Goal: Transaction & Acquisition: Download file/media

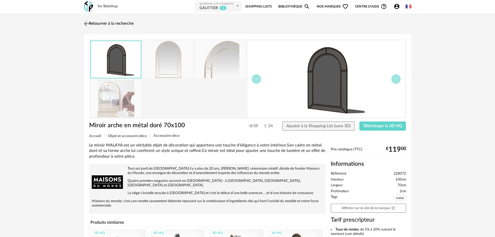
click at [88, 24] on img at bounding box center [87, 24] width 8 height 8
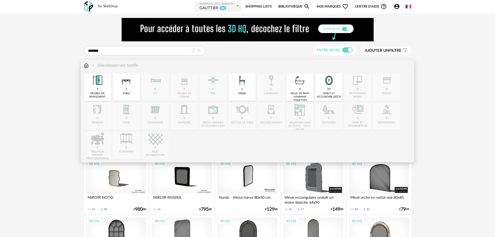
click at [87, 64] on img at bounding box center [86, 65] width 5 height 6
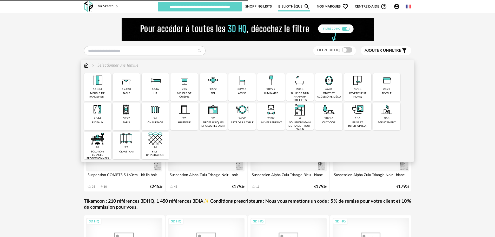
type input "********"
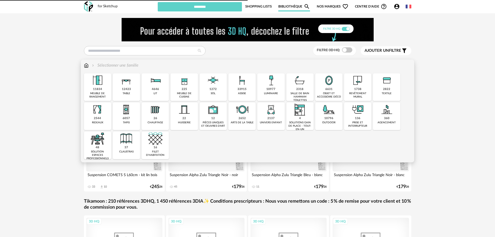
click at [329, 88] on div "6631" at bounding box center [328, 89] width 7 height 4
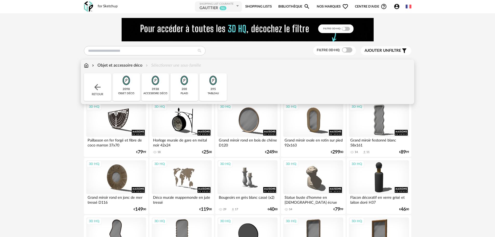
click at [128, 87] on img at bounding box center [126, 80] width 14 height 14
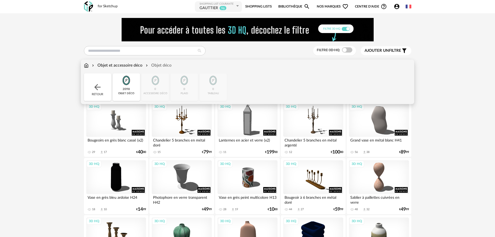
click at [119, 63] on div "Objet et accessoire déco" at bounding box center [116, 65] width 51 height 6
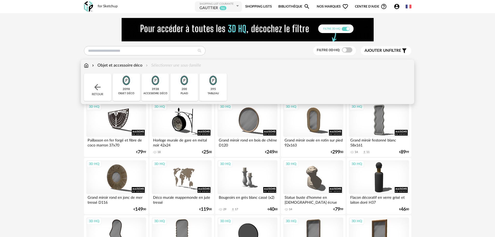
click at [87, 65] on img at bounding box center [86, 65] width 5 height 6
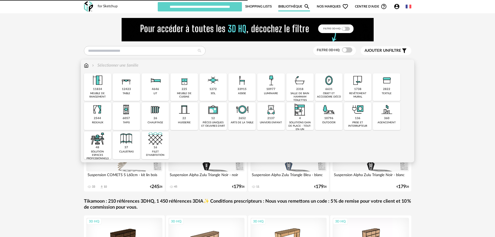
type input "********"
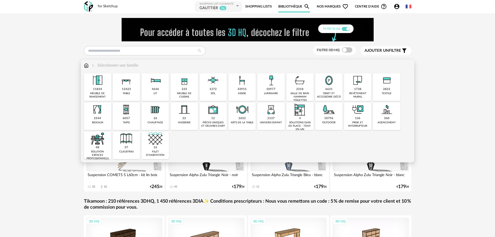
click at [325, 88] on div "6631 objet et accessoire déco" at bounding box center [328, 87] width 27 height 28
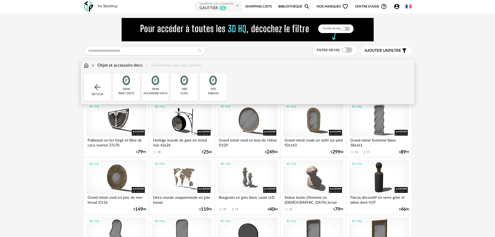
click at [158, 84] on img at bounding box center [155, 80] width 14 height 14
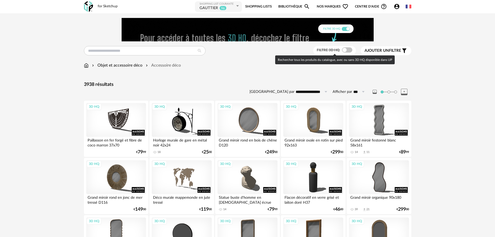
click at [346, 49] on span at bounding box center [347, 49] width 10 height 5
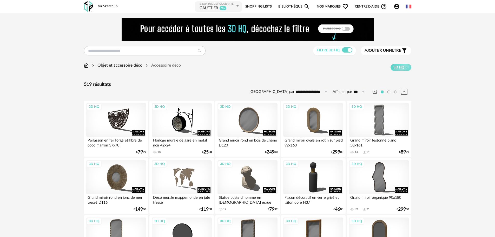
click at [384, 49] on span "Ajouter un" at bounding box center [377, 51] width 24 height 4
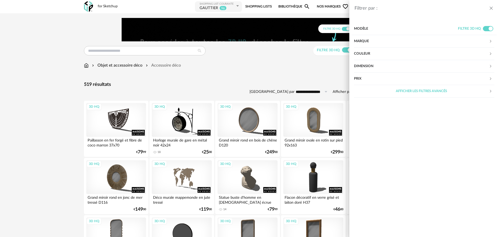
click at [372, 65] on div "Dimension" at bounding box center [421, 66] width 135 height 12
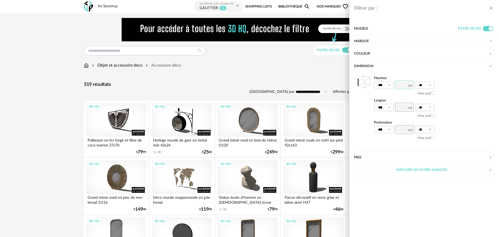
click at [401, 86] on input "number" at bounding box center [404, 84] width 19 height 9
type input "***"
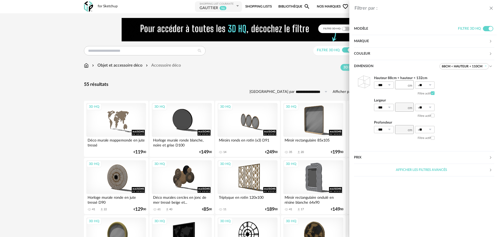
click at [287, 71] on div "Filtrer par : Modèle Filtre 3D HQ Marque &tradition 0 101 Copenhagen 0 366 Conc…" at bounding box center [249, 118] width 499 height 237
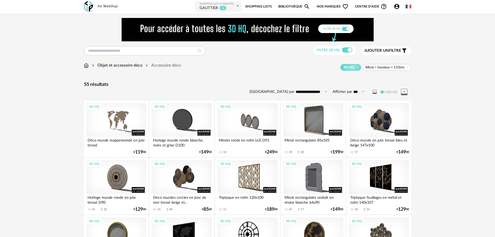
click at [384, 67] on span "88cm < hauteur < 110cm" at bounding box center [384, 67] width 39 height 5
click at [371, 49] on span "Ajouter un" at bounding box center [377, 51] width 24 height 4
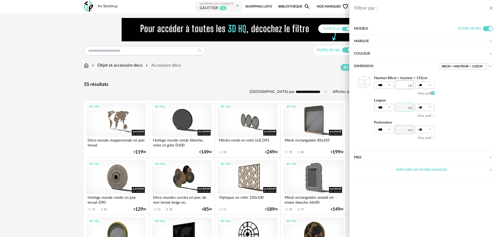
click at [406, 108] on input "number" at bounding box center [404, 107] width 19 height 9
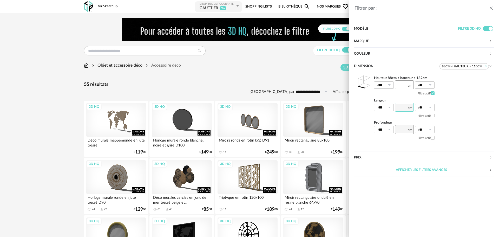
type input "**"
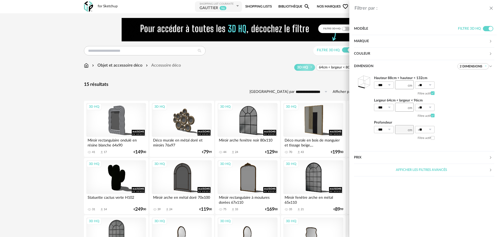
click at [214, 80] on div "Filtrer par : Modèle Filtre 3D HQ Marque &tradition 0 101 Copenhagen 0 366 Conc…" at bounding box center [249, 118] width 499 height 237
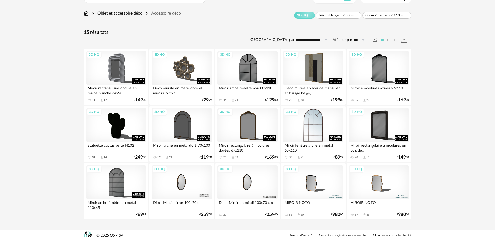
scroll to position [56, 0]
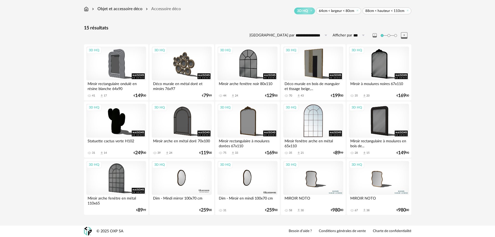
click at [316, 117] on div "3D HQ" at bounding box center [313, 121] width 60 height 34
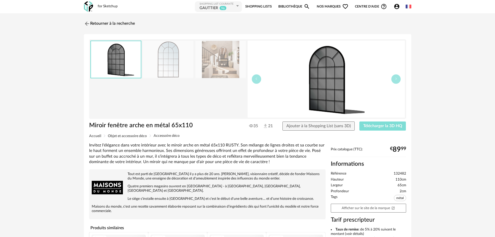
click at [384, 125] on span "Télécharger la 3D HQ" at bounding box center [382, 126] width 39 height 4
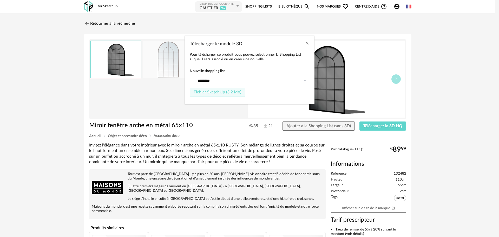
click at [212, 93] on span "Fichier SketchUp (3,2 Mo)" at bounding box center [218, 92] width 48 height 4
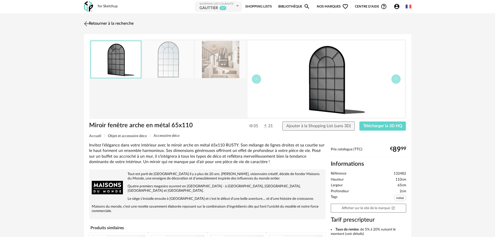
click at [86, 23] on img at bounding box center [87, 24] width 8 height 8
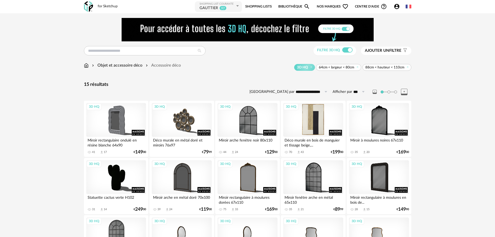
click at [317, 121] on div "3D HQ" at bounding box center [313, 120] width 60 height 34
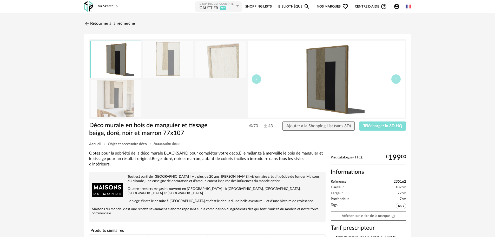
click at [370, 126] on span "Télécharger la 3D HQ" at bounding box center [382, 126] width 39 height 4
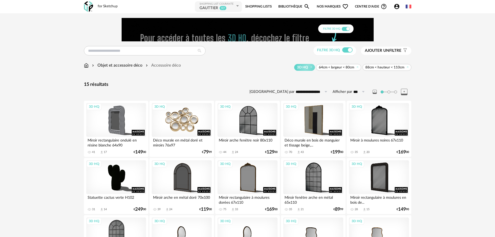
click at [180, 118] on div "3D HQ" at bounding box center [182, 120] width 60 height 34
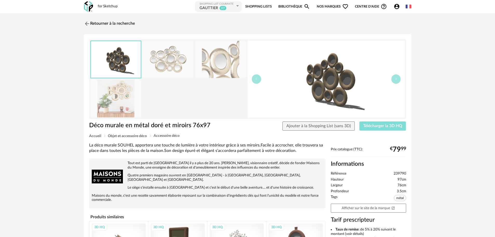
click at [365, 126] on span "Télécharger la 3D HQ" at bounding box center [382, 126] width 39 height 4
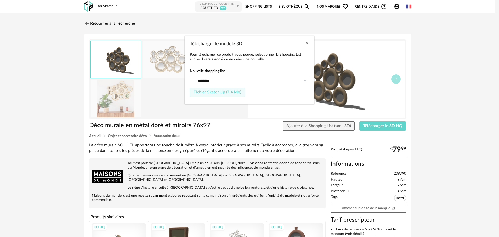
click at [217, 89] on button "Fichier SketchUp (7,4 Mo)" at bounding box center [217, 92] width 55 height 9
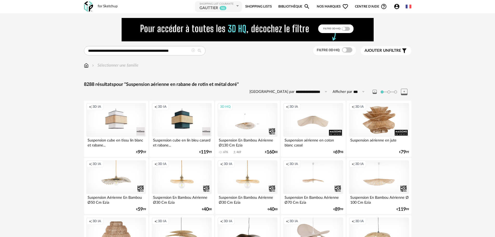
click at [193, 51] on icon at bounding box center [193, 51] width 4 height 4
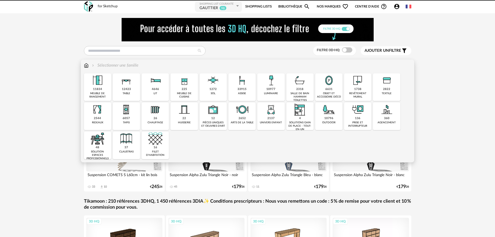
click at [89, 67] on div "Sélectionner une famille" at bounding box center [111, 65] width 55 height 6
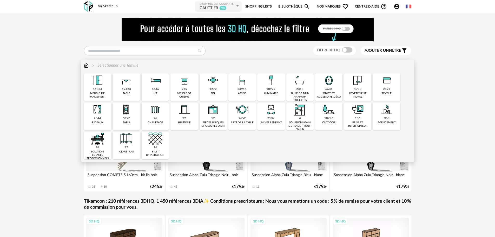
click at [88, 67] on img at bounding box center [86, 65] width 5 height 6
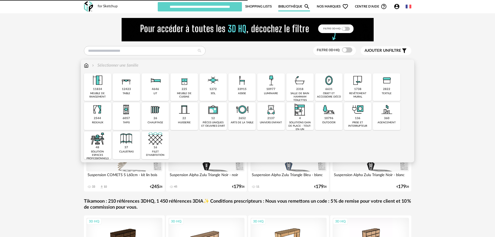
click at [325, 91] on div "6631 objet et accessoire déco" at bounding box center [328, 87] width 27 height 28
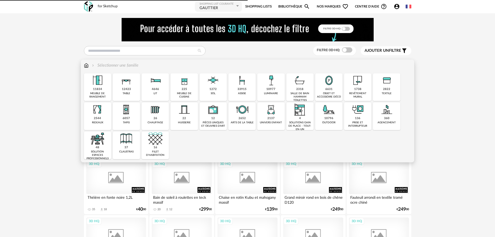
type input "********"
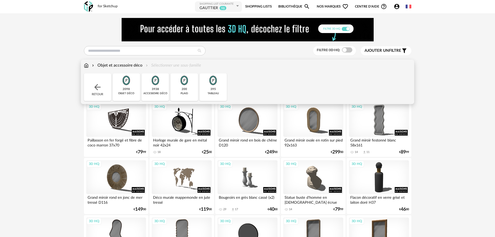
click at [126, 83] on img at bounding box center [126, 80] width 14 height 14
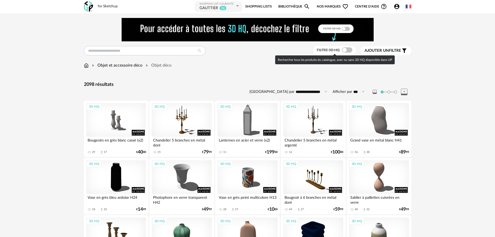
click at [343, 49] on span at bounding box center [347, 49] width 10 height 5
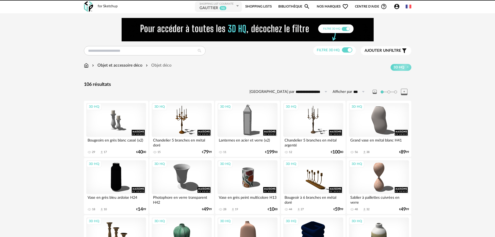
click at [384, 48] on span "Ajouter un filtre" at bounding box center [383, 50] width 37 height 5
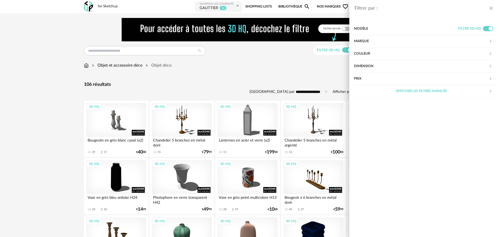
click at [378, 64] on div "Dimension" at bounding box center [421, 66] width 135 height 12
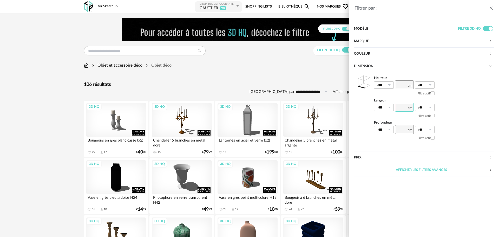
click at [397, 109] on input "number" at bounding box center [404, 107] width 19 height 9
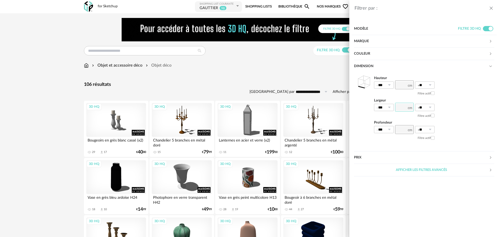
type input "**"
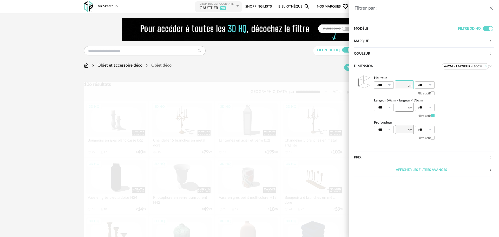
click at [401, 86] on input "number" at bounding box center [404, 84] width 19 height 9
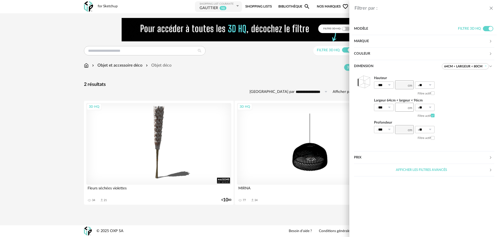
click at [246, 96] on div "Filtrer par : Modèle Filtre 3D HQ Marque &tradition 0 101 Copenhagen 0 366 Conc…" at bounding box center [249, 118] width 499 height 237
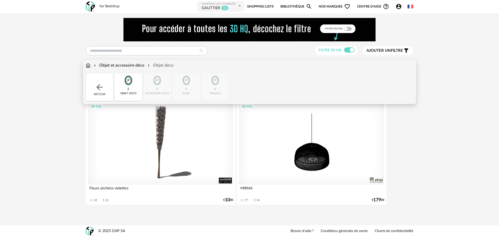
click at [136, 65] on div "Objet et accessoire déco" at bounding box center [118, 65] width 51 height 6
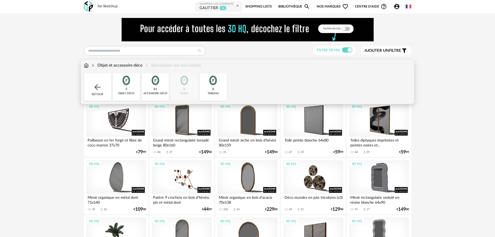
click at [155, 81] on img at bounding box center [155, 80] width 14 height 14
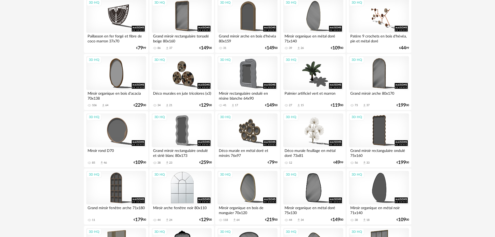
scroll to position [130, 0]
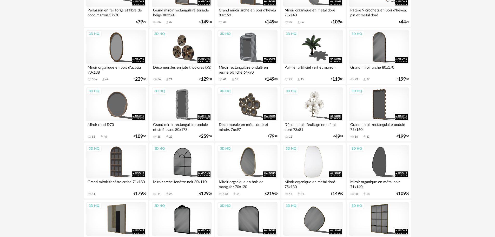
click at [305, 167] on div "3D HQ" at bounding box center [313, 162] width 60 height 34
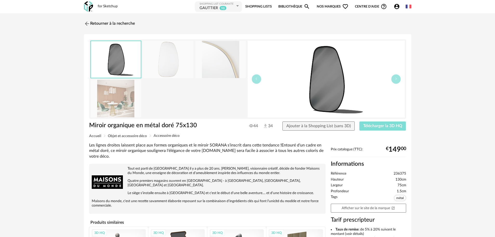
click at [373, 127] on span "Télécharger la 3D HQ" at bounding box center [382, 126] width 39 height 4
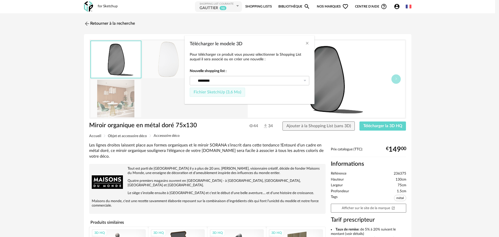
click at [218, 90] on span "Fichier SketchUp (3,6 Mo)" at bounding box center [218, 92] width 48 height 4
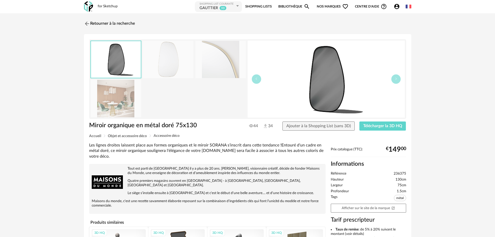
click at [83, 24] on div "Retourner à la recherche Miroir organique en métal doré 75x130 Miroir organique…" at bounding box center [247, 187] width 337 height 338
click at [88, 24] on img at bounding box center [87, 24] width 8 height 8
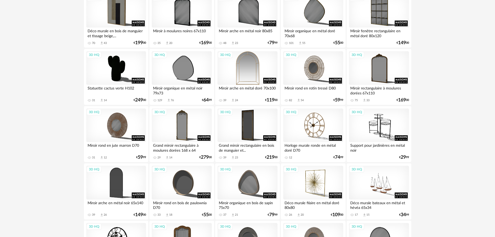
scroll to position [364, 0]
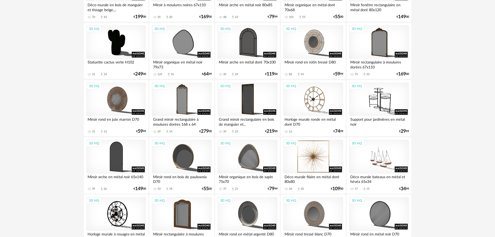
click at [315, 152] on div "3D HQ" at bounding box center [313, 157] width 60 height 34
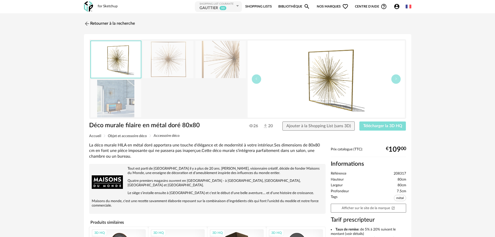
click at [378, 127] on span "Télécharger la 3D HQ" at bounding box center [382, 126] width 39 height 4
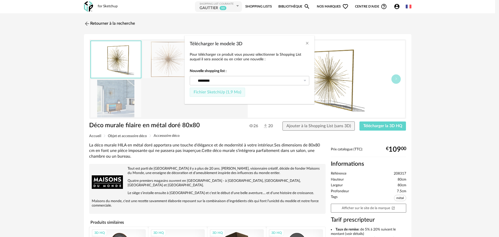
click at [212, 93] on span "Fichier SketchUp (1,9 Mo)" at bounding box center [218, 92] width 48 height 4
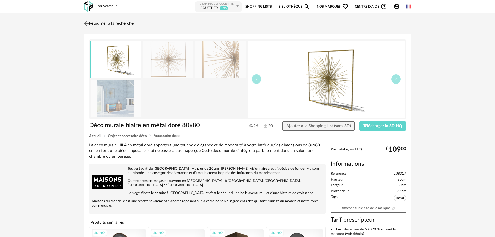
click at [89, 23] on img at bounding box center [87, 24] width 8 height 8
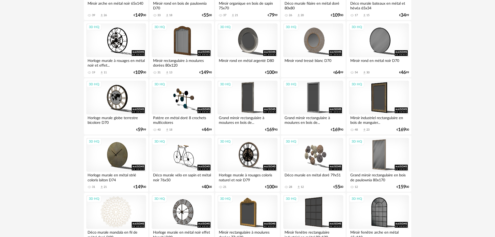
scroll to position [563, 0]
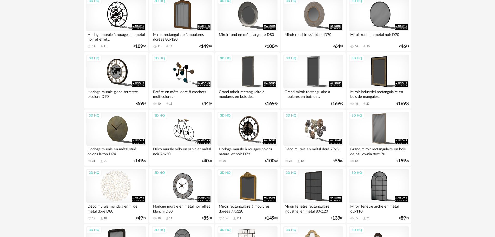
click at [119, 186] on div "3D HQ" at bounding box center [116, 186] width 60 height 34
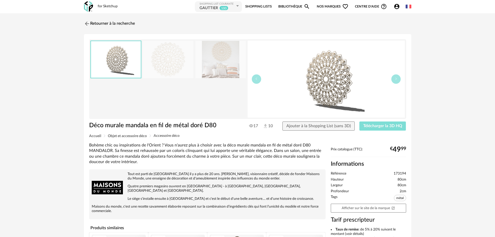
click at [370, 125] on span "Télécharger la 3D HQ" at bounding box center [382, 126] width 39 height 4
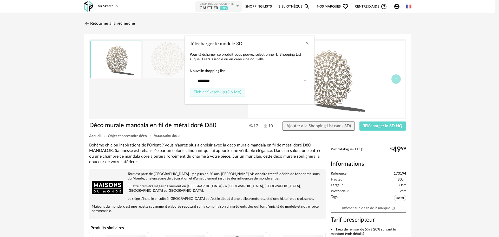
click at [207, 93] on span "Fichier SketchUp (3,6 Mo)" at bounding box center [218, 92] width 48 height 4
